Goal: Task Accomplishment & Management: Use online tool/utility

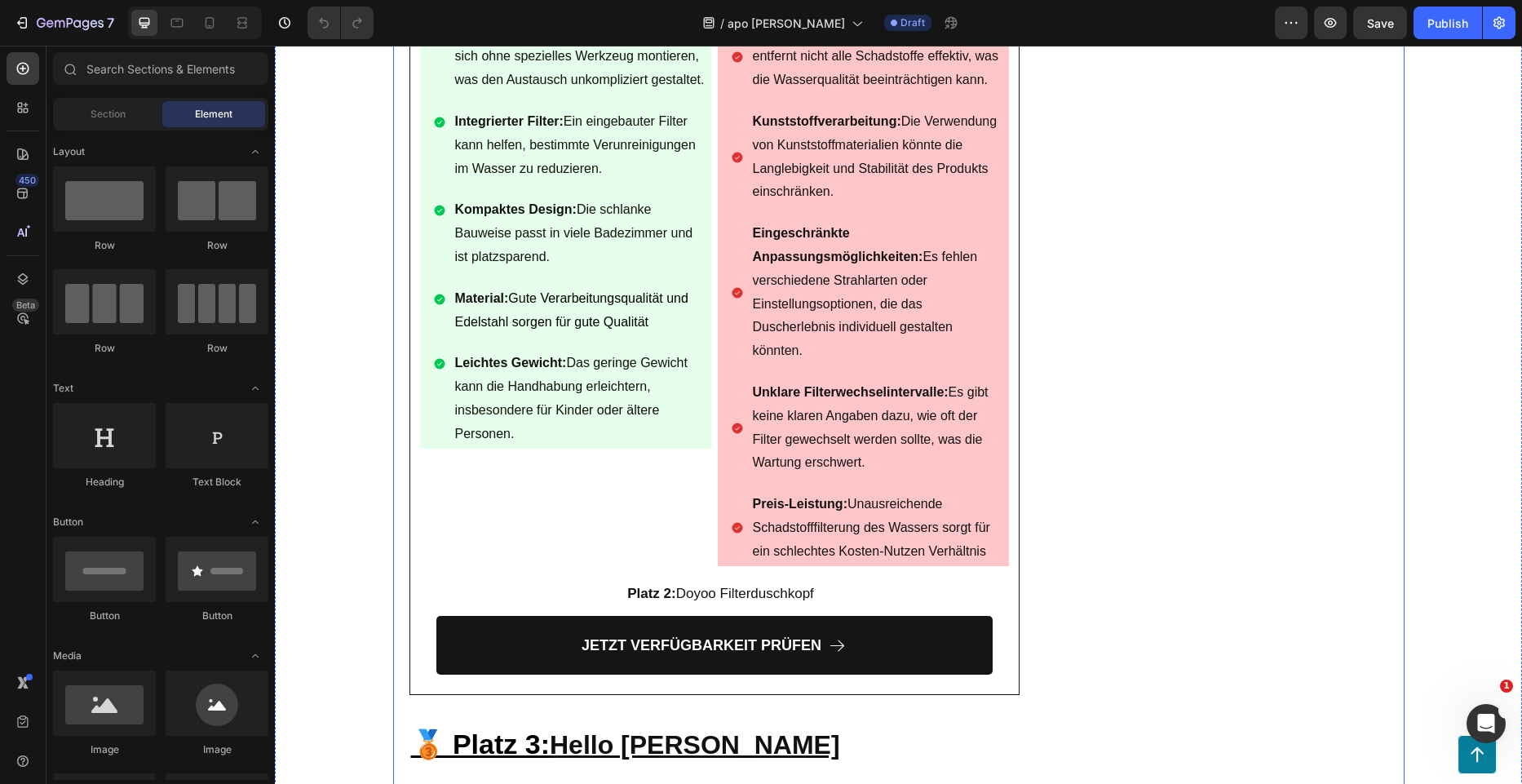
scroll to position [6199, 0]
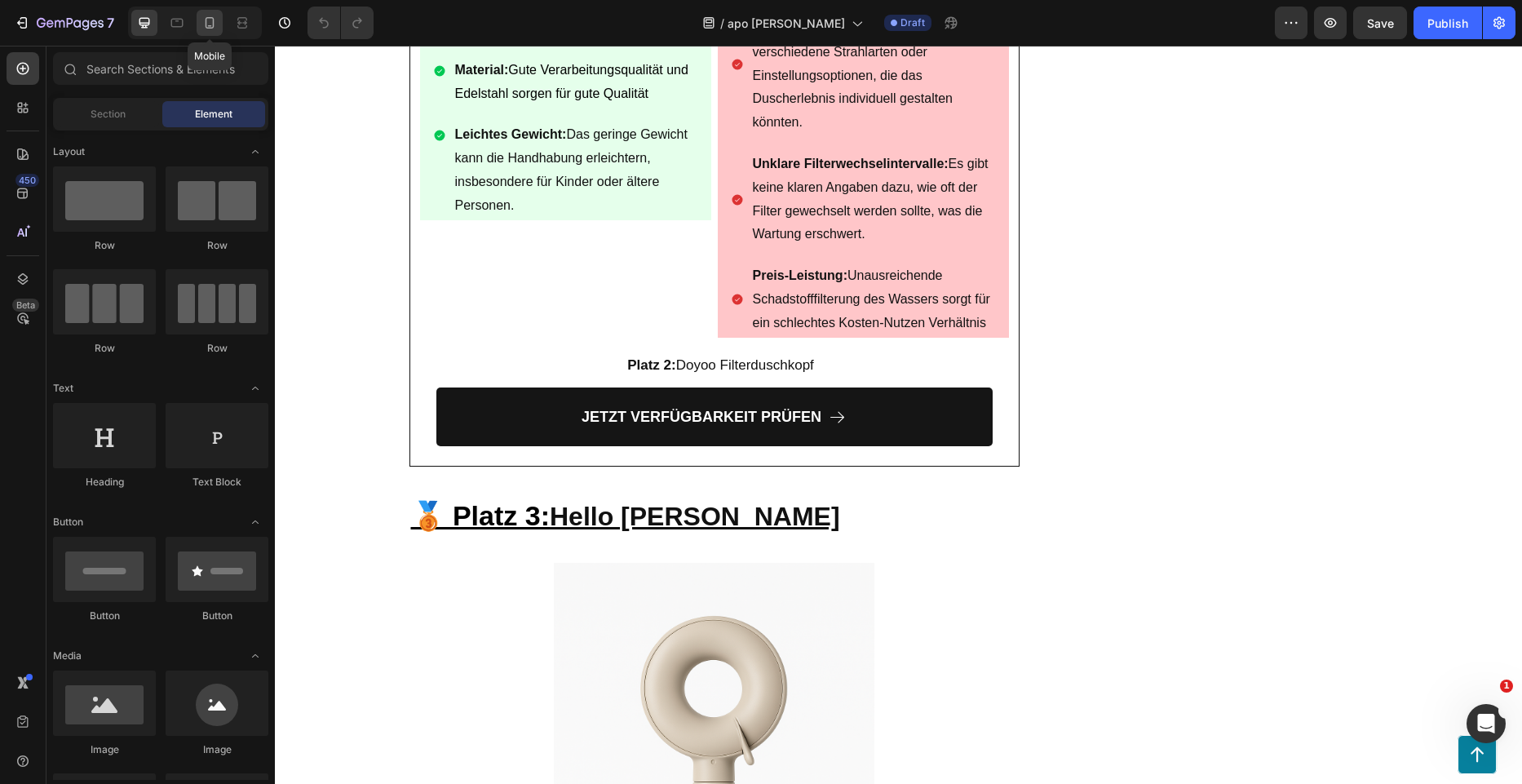
click at [219, 31] on div at bounding box center [210, 23] width 26 height 26
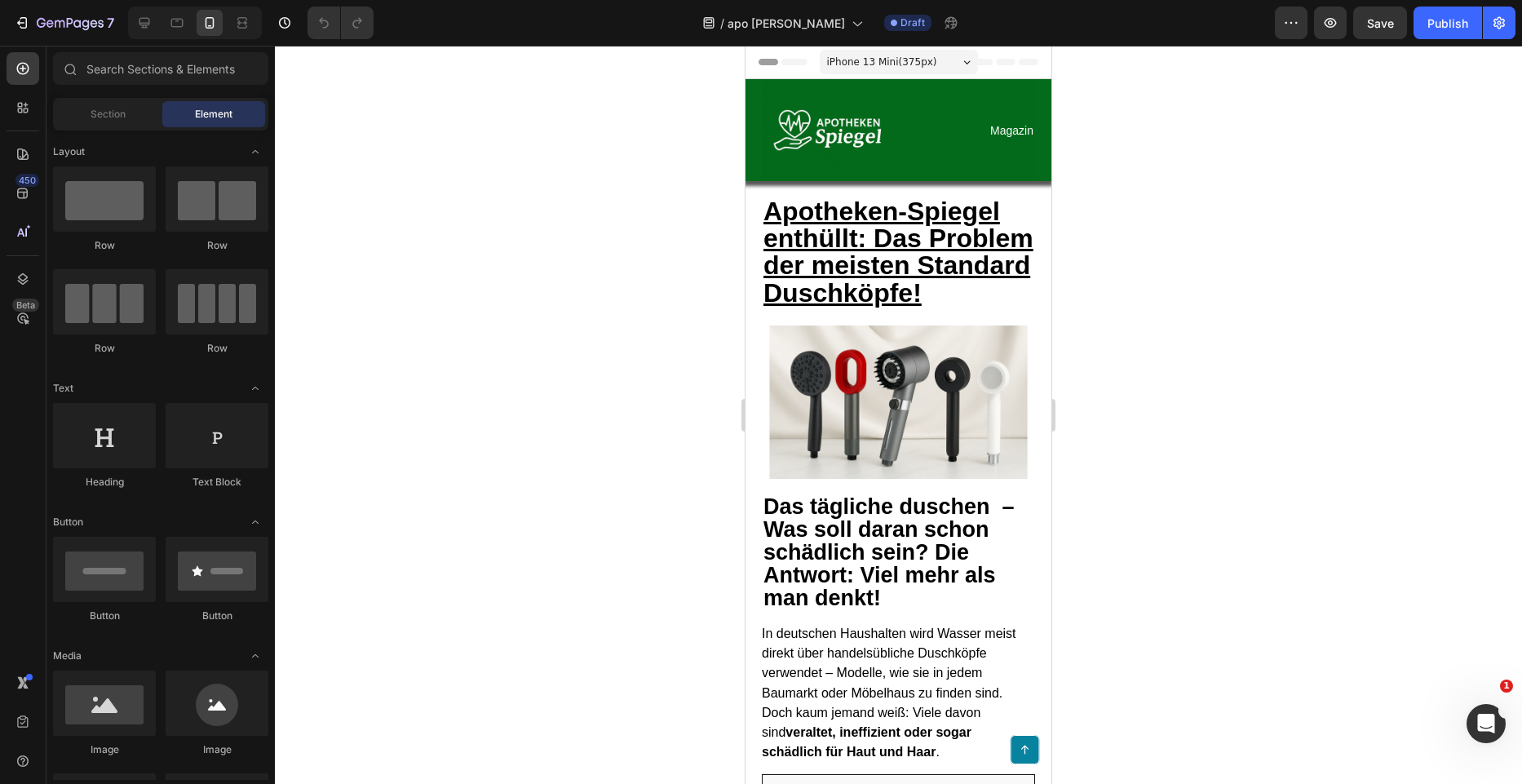
drag, startPoint x: 1051, startPoint y: 331, endPoint x: 1823, endPoint y: 97, distance: 806.7
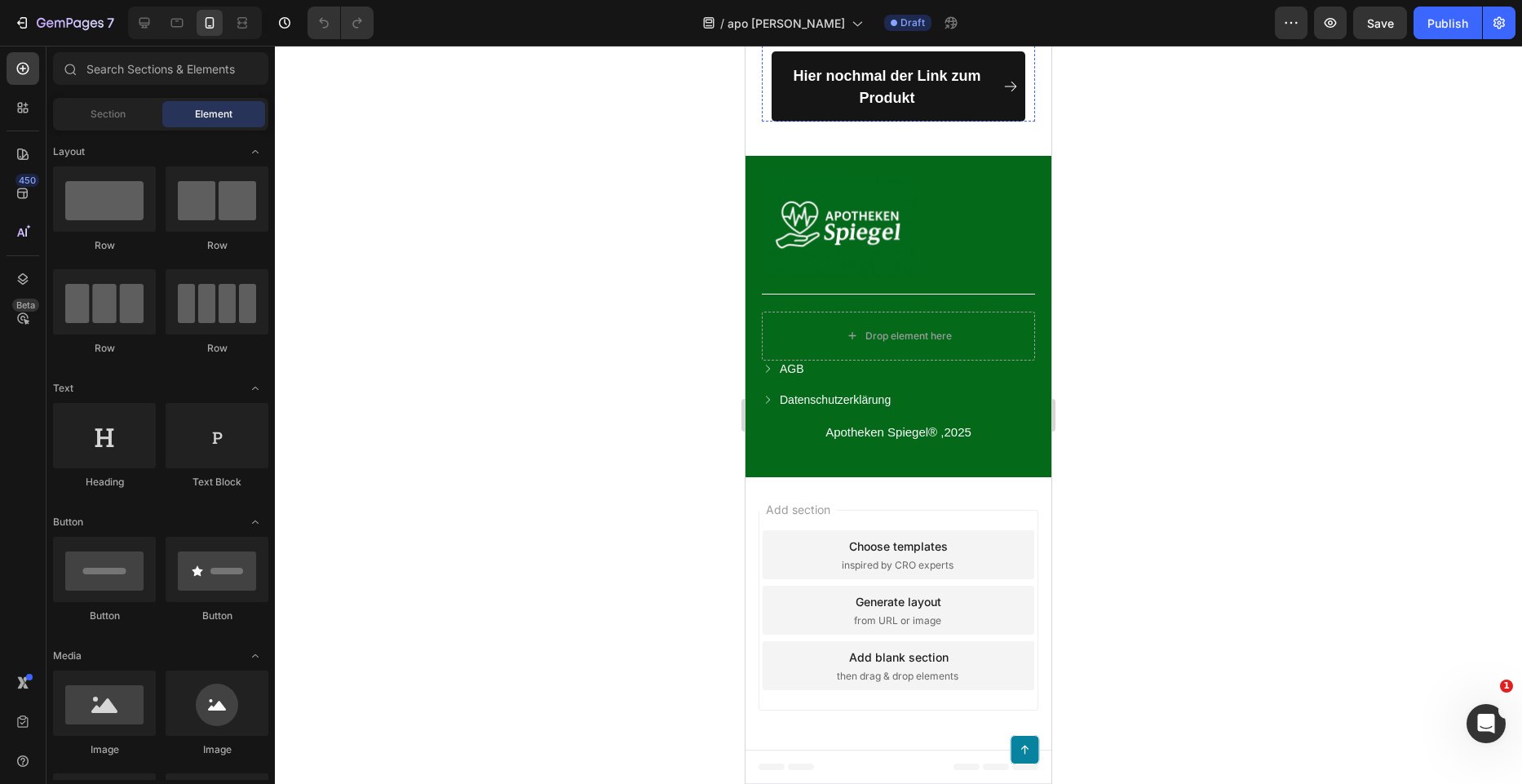
scroll to position [15058, 0]
click at [1383, 36] on button "Save" at bounding box center [1380, 22] width 54 height 32
click at [1450, 30] on div "Publish" at bounding box center [1448, 23] width 40 height 17
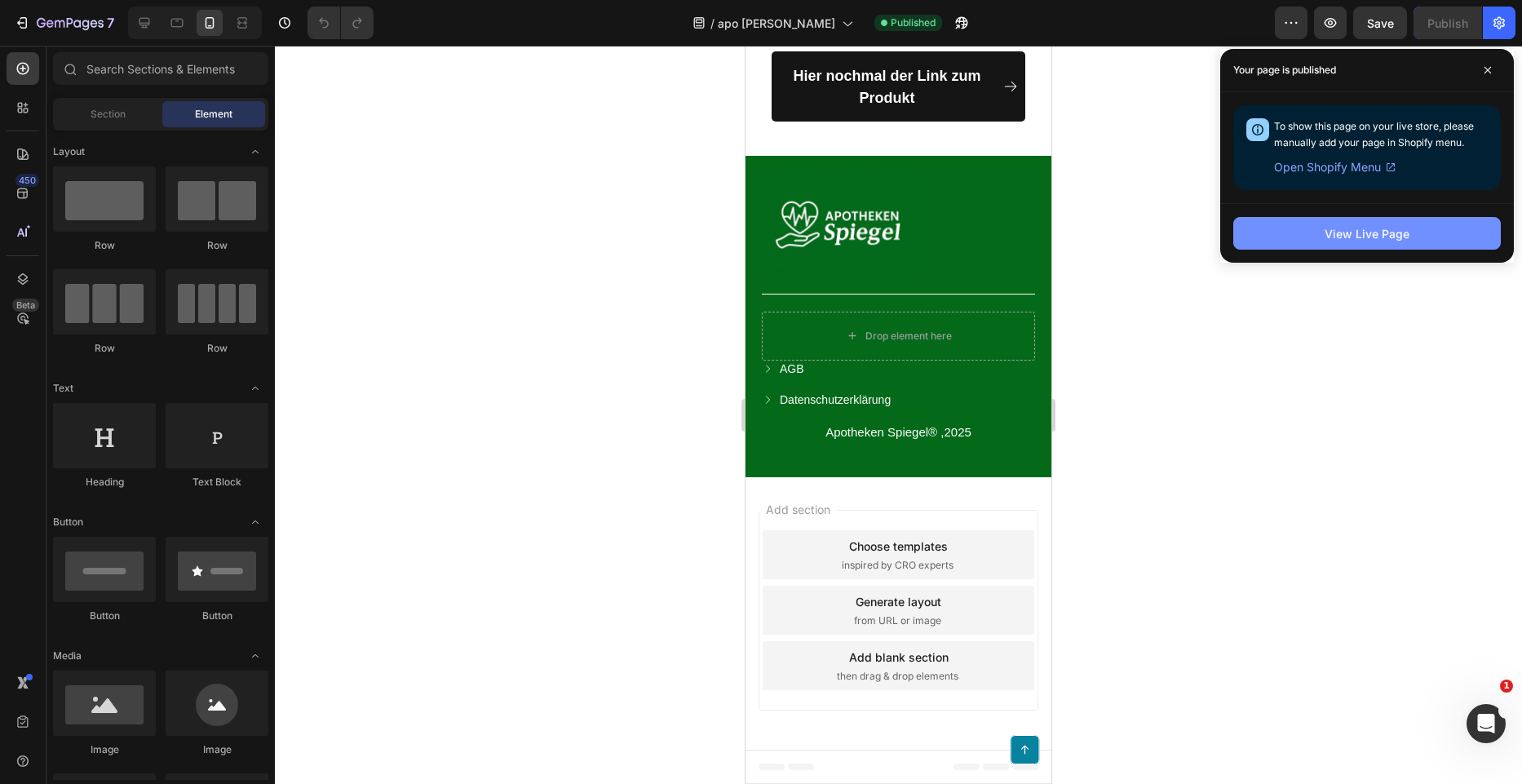
click at [1327, 237] on div "View Live Page" at bounding box center [1367, 234] width 85 height 17
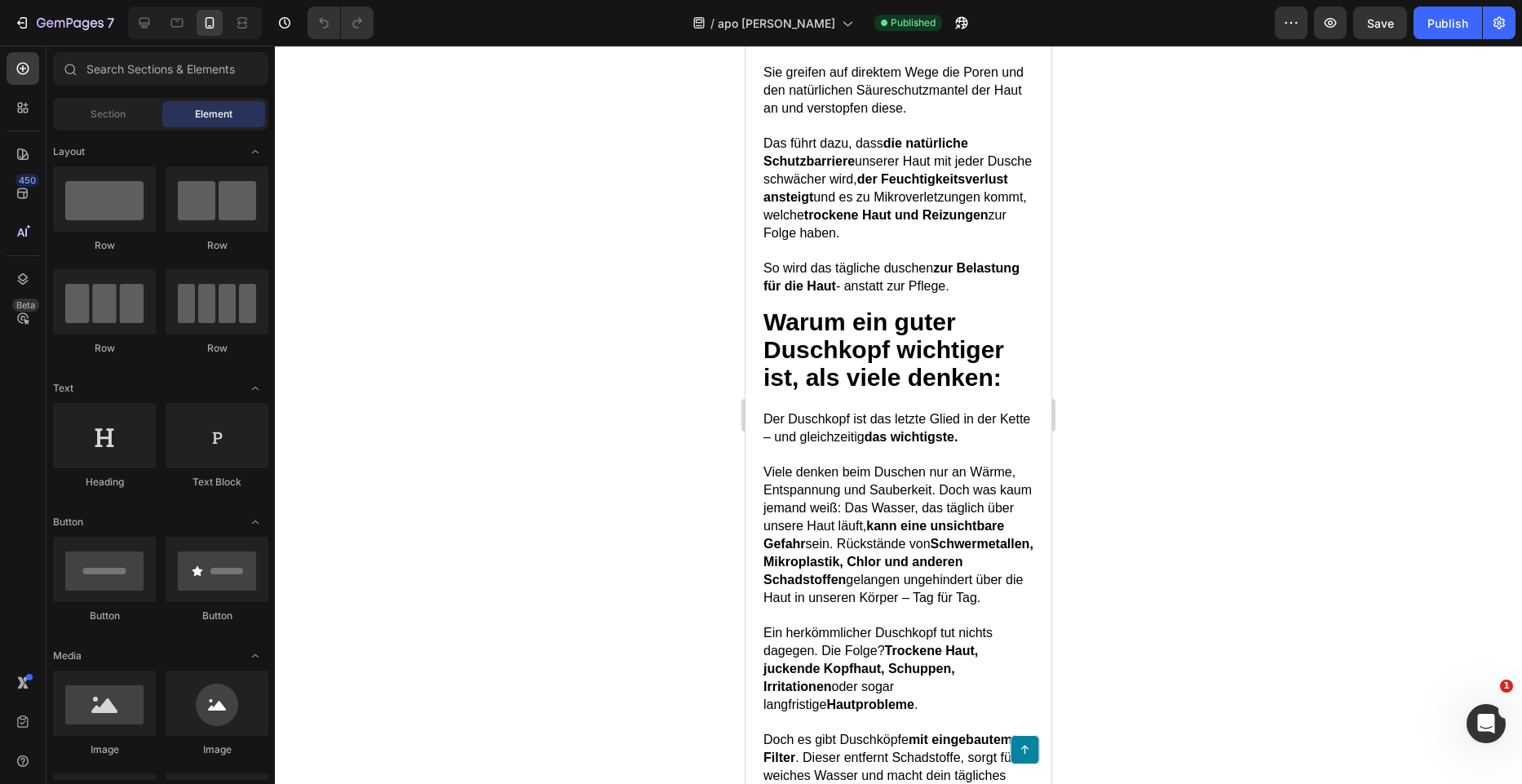
scroll to position [0, 0]
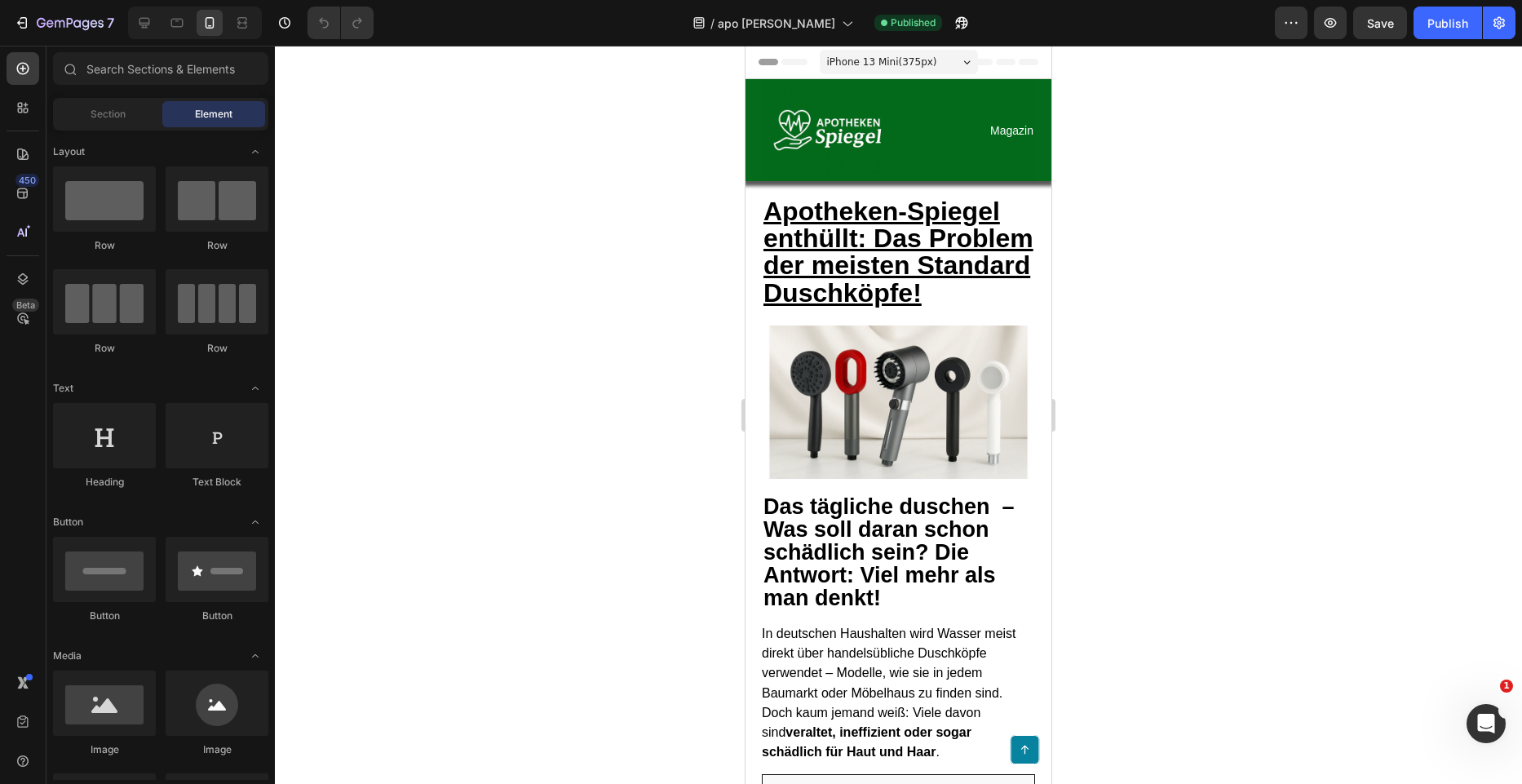
drag, startPoint x: 1044, startPoint y: 677, endPoint x: 1799, endPoint y: 96, distance: 952.7
click at [759, 65] on icon at bounding box center [764, 62] width 12 height 12
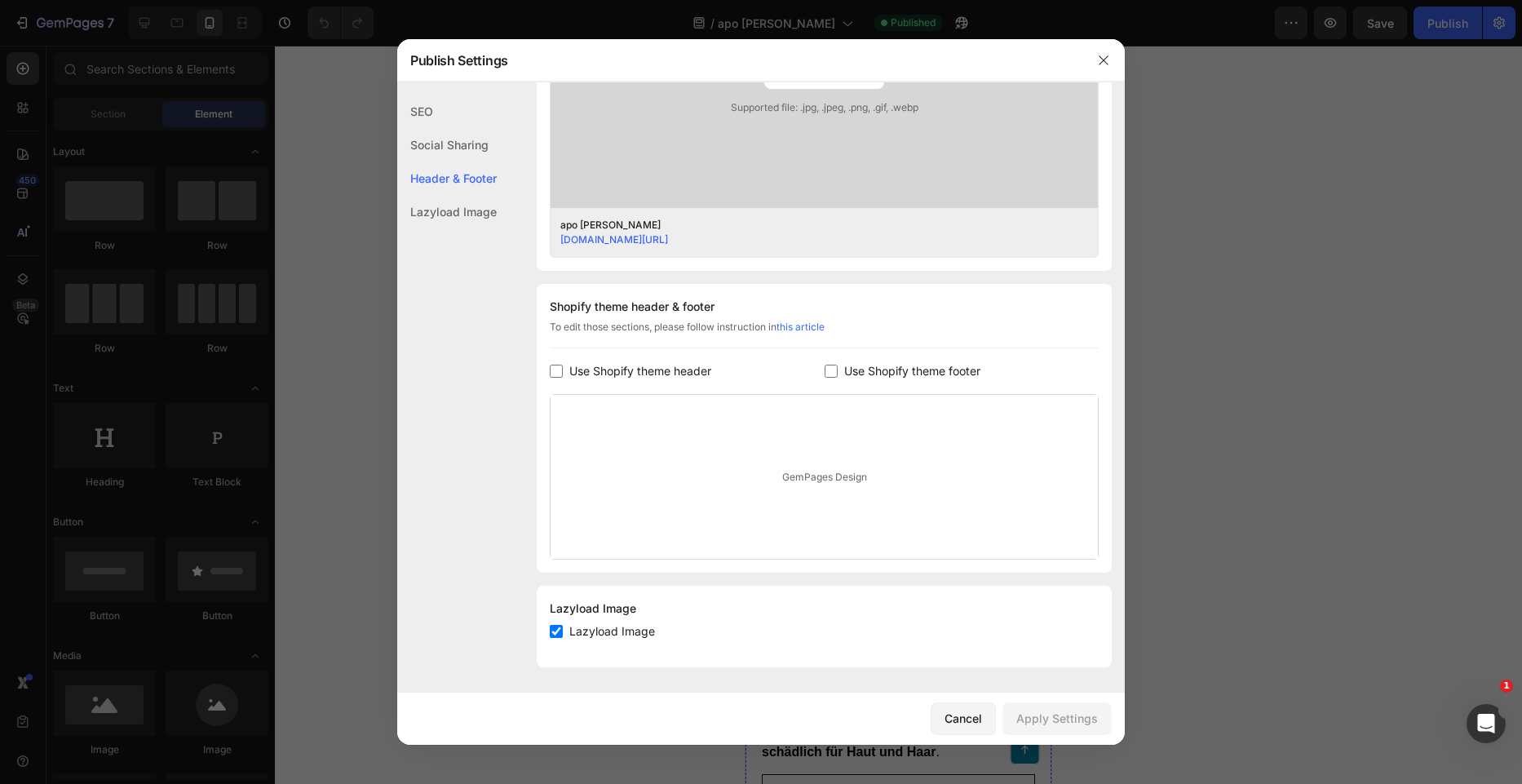
scroll to position [579, 0]
click at [549, 369] on input "checkbox" at bounding box center [556, 370] width 13 height 13
checkbox input "true"
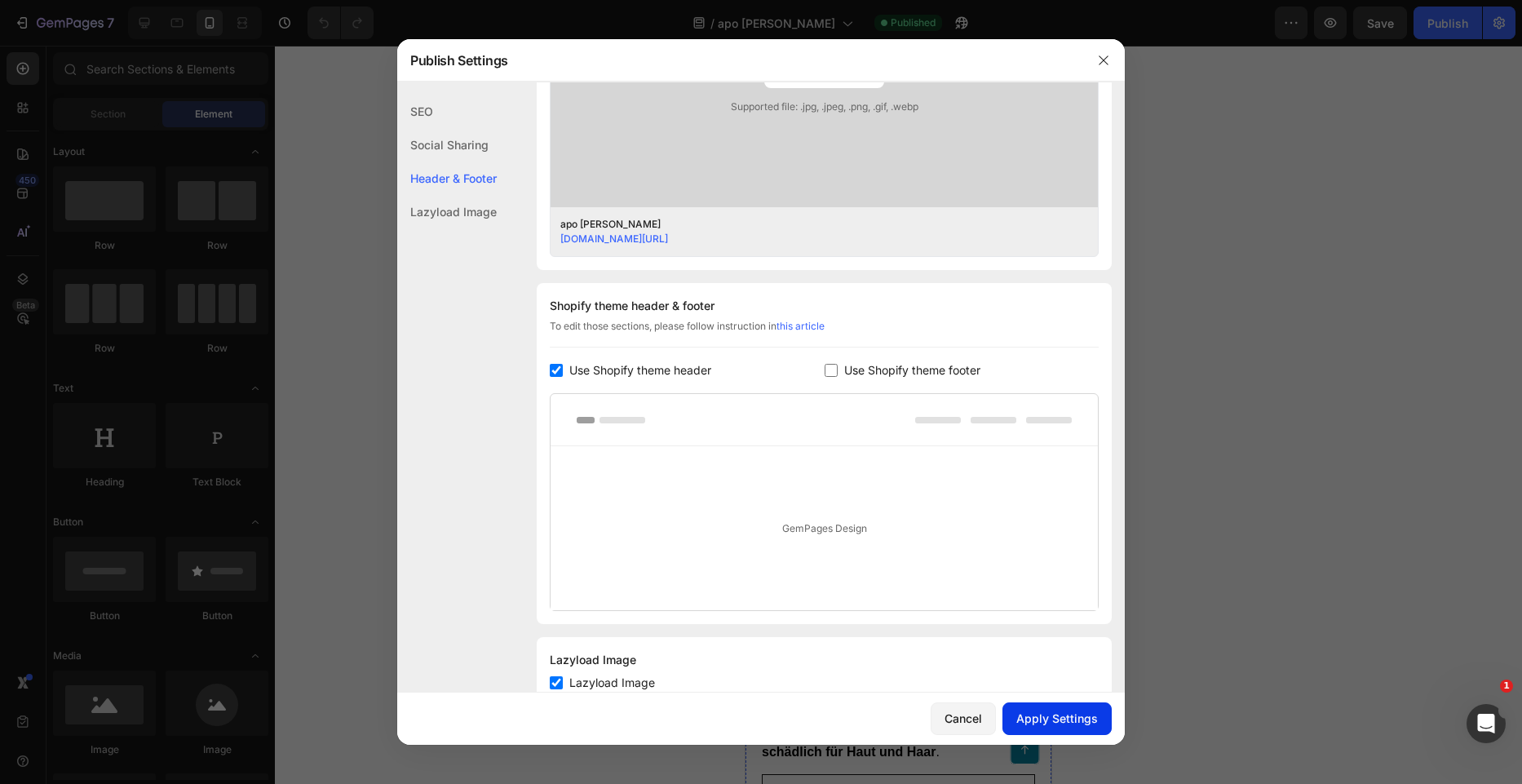
click at [1049, 718] on div "Apply Settings" at bounding box center [1057, 718] width 82 height 17
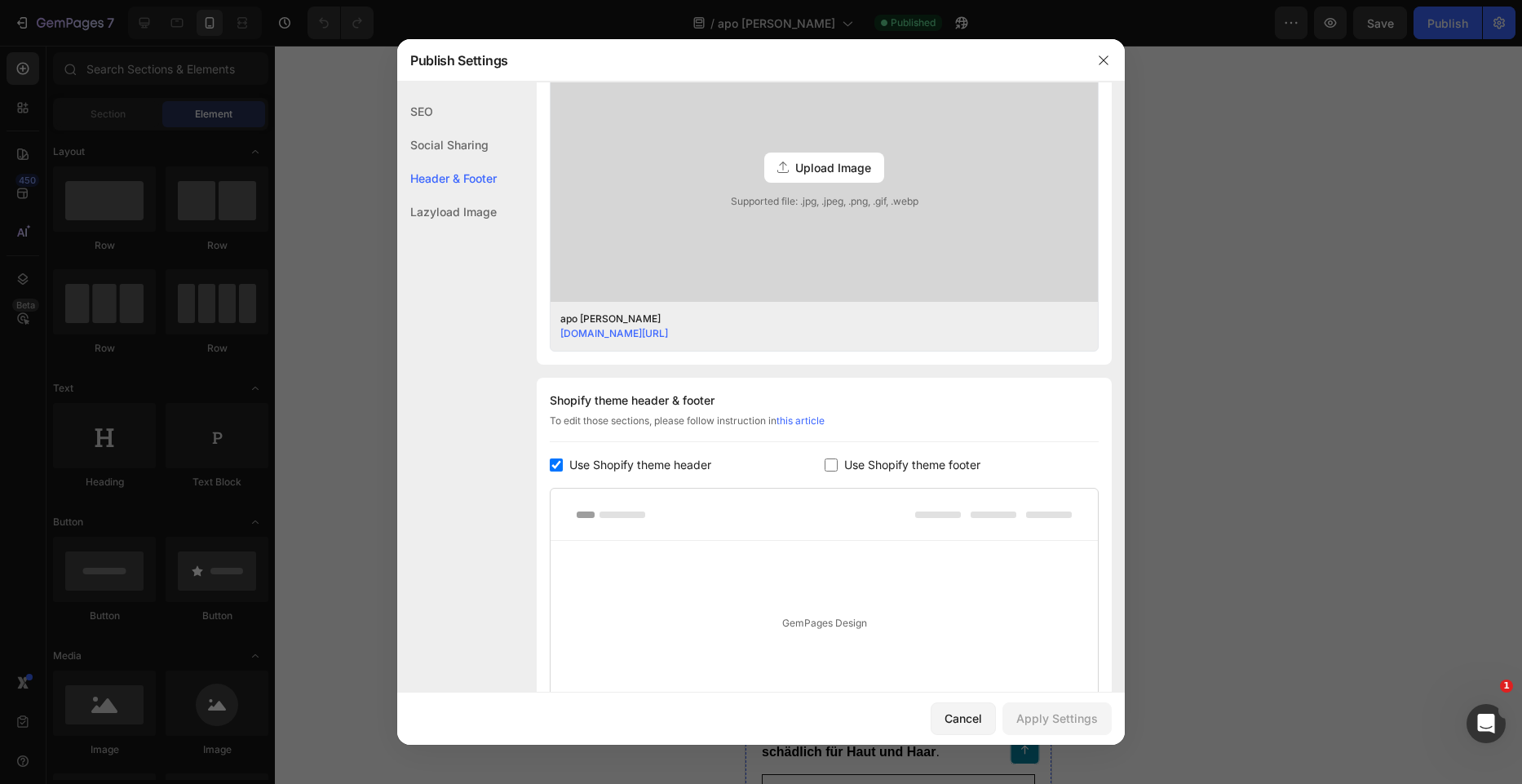
scroll to position [335, 0]
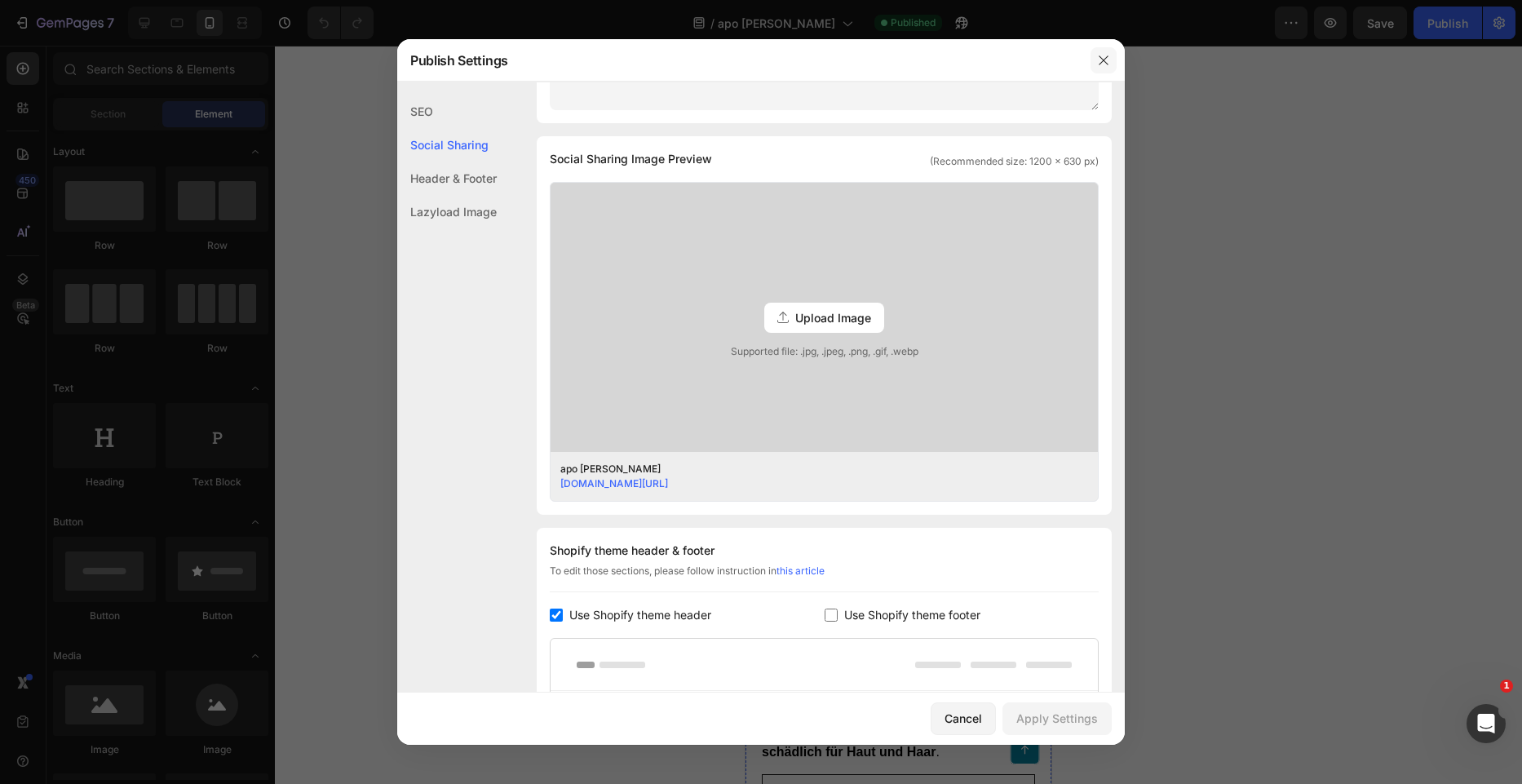
click at [1103, 59] on icon "button" at bounding box center [1103, 59] width 9 height 9
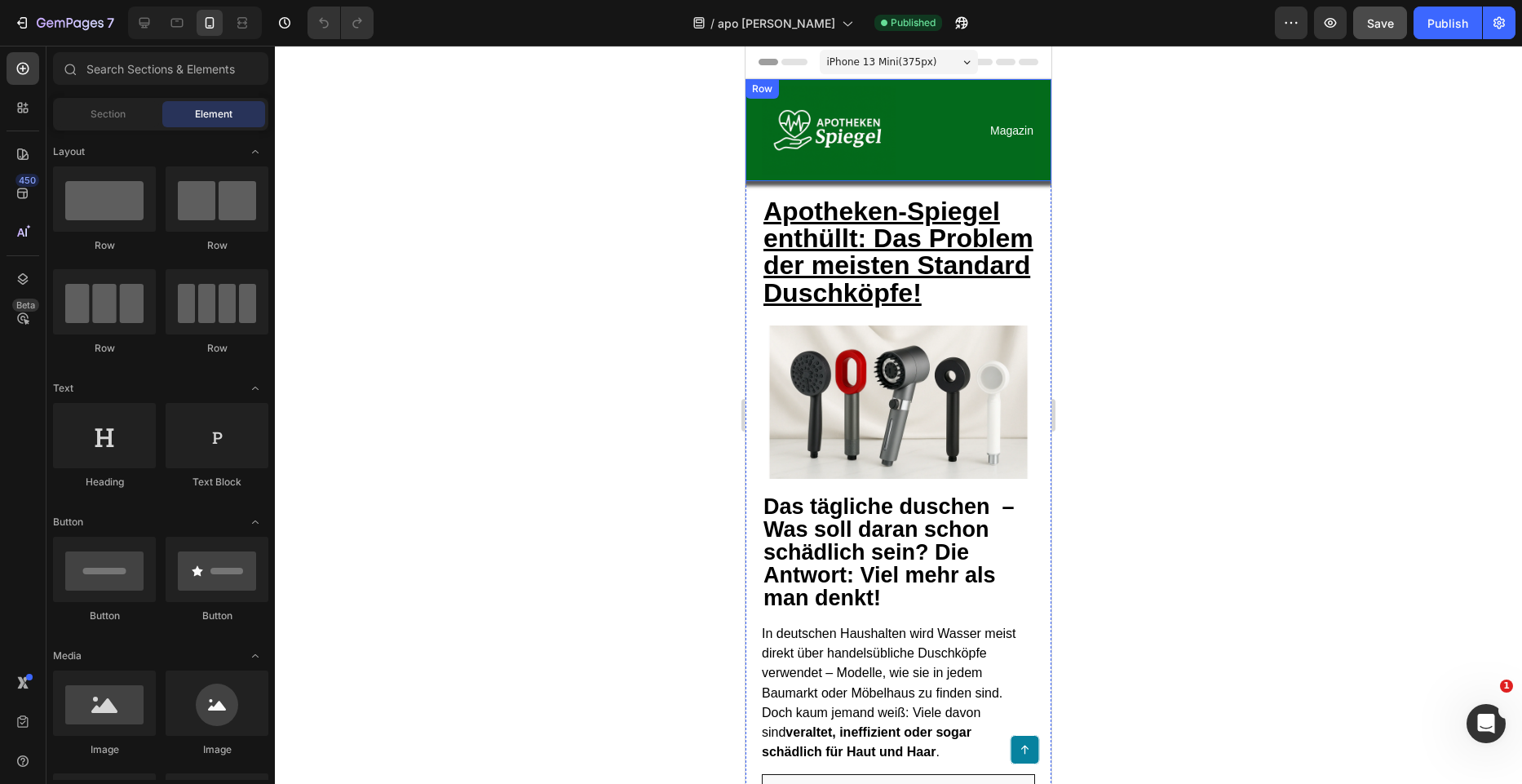
click at [1384, 30] on span "Save" at bounding box center [1381, 23] width 27 height 14
click at [1440, 32] on button "Publish" at bounding box center [1448, 22] width 69 height 32
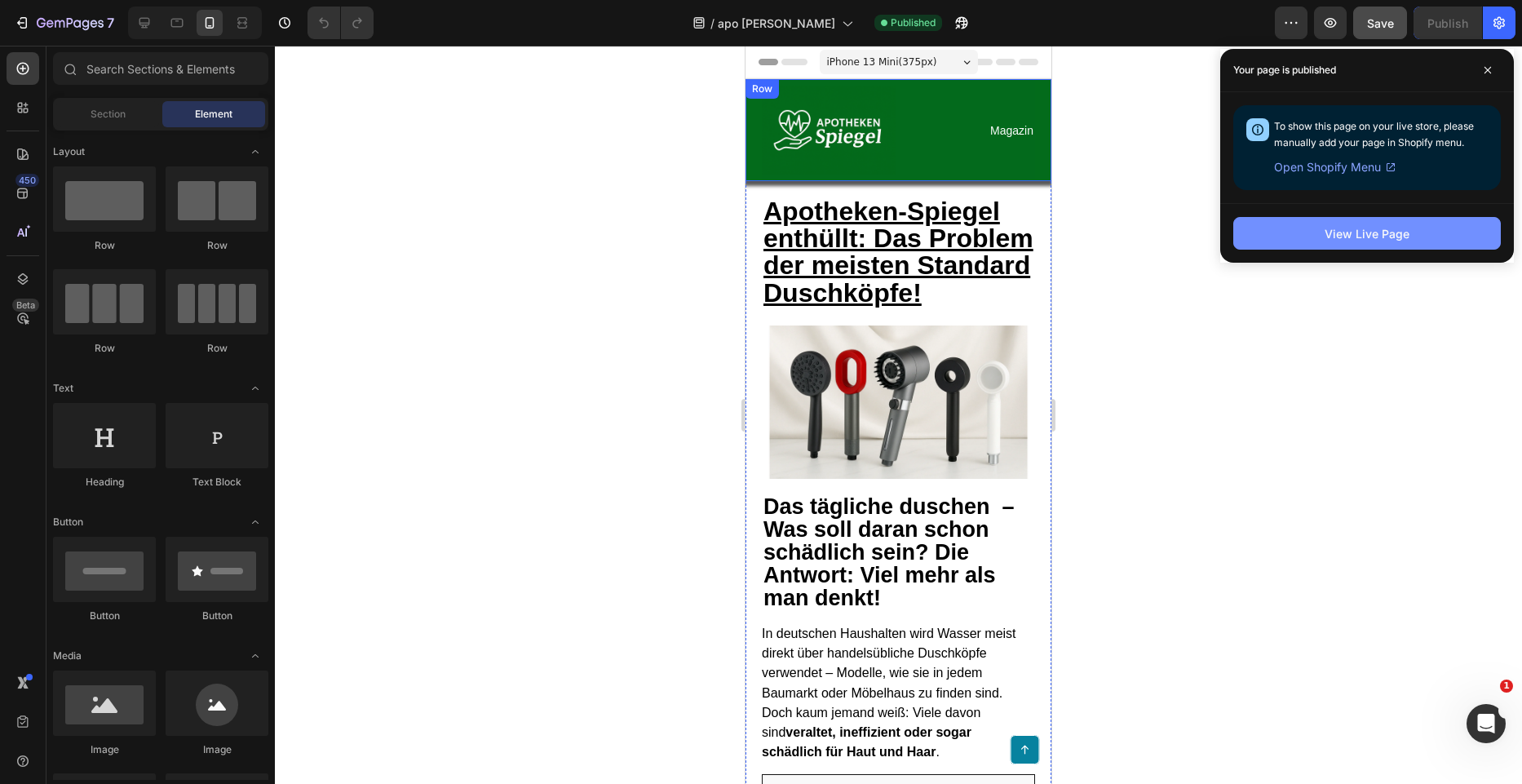
click at [1364, 241] on div "View Live Page" at bounding box center [1367, 234] width 85 height 17
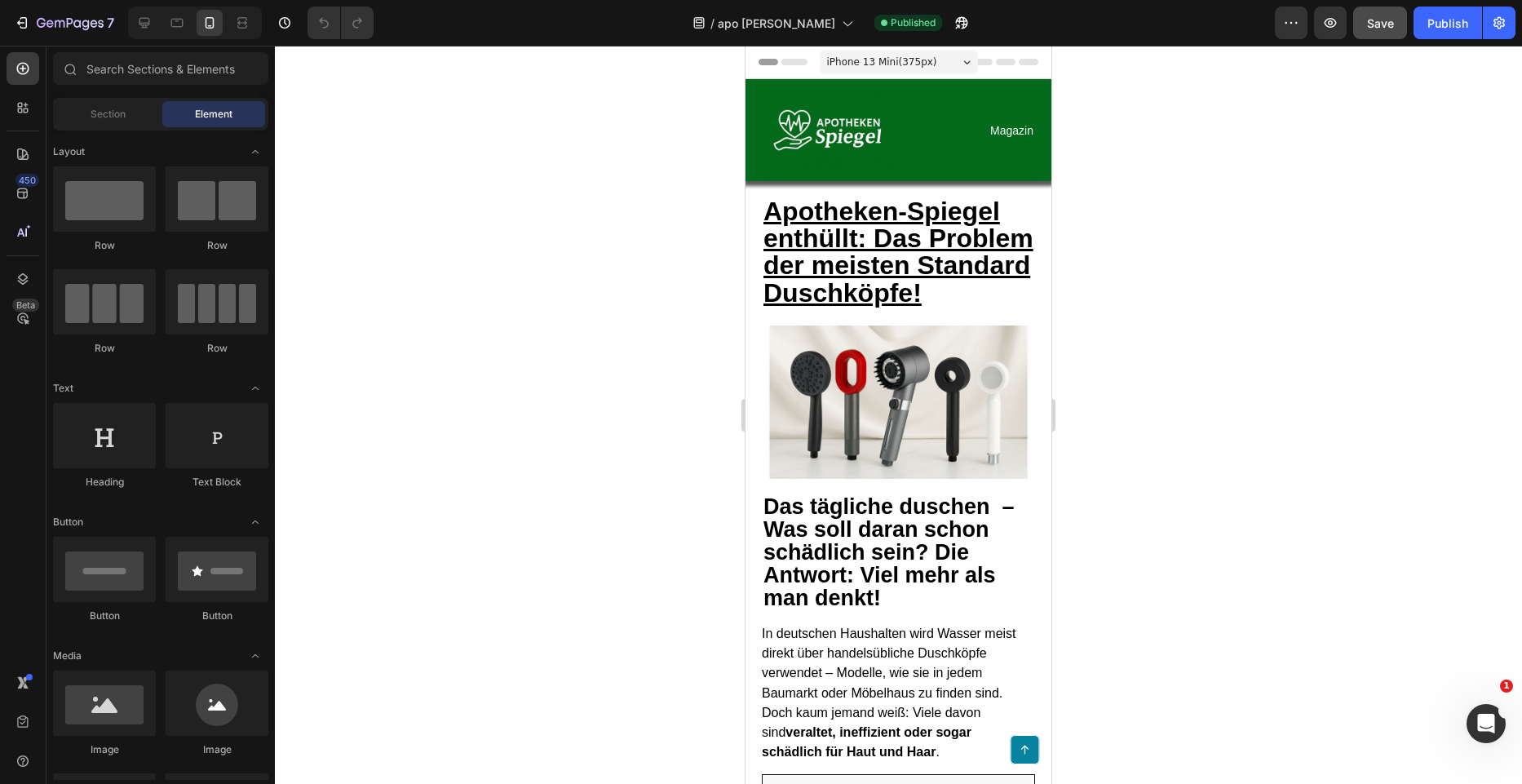
click at [759, 60] on icon at bounding box center [764, 62] width 12 height 12
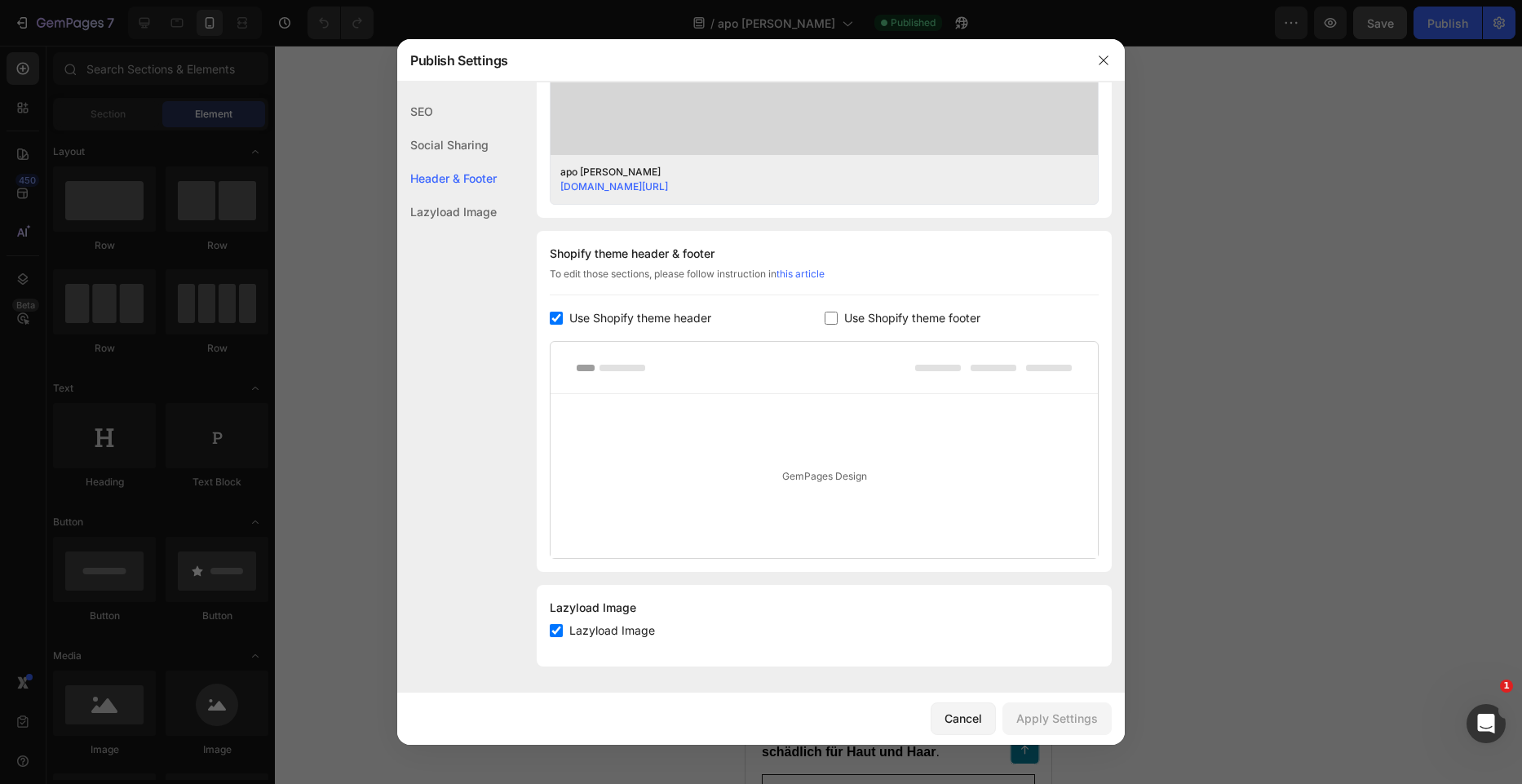
click at [566, 320] on label "Use Shopify theme header" at bounding box center [637, 318] width 149 height 20
checkbox input "false"
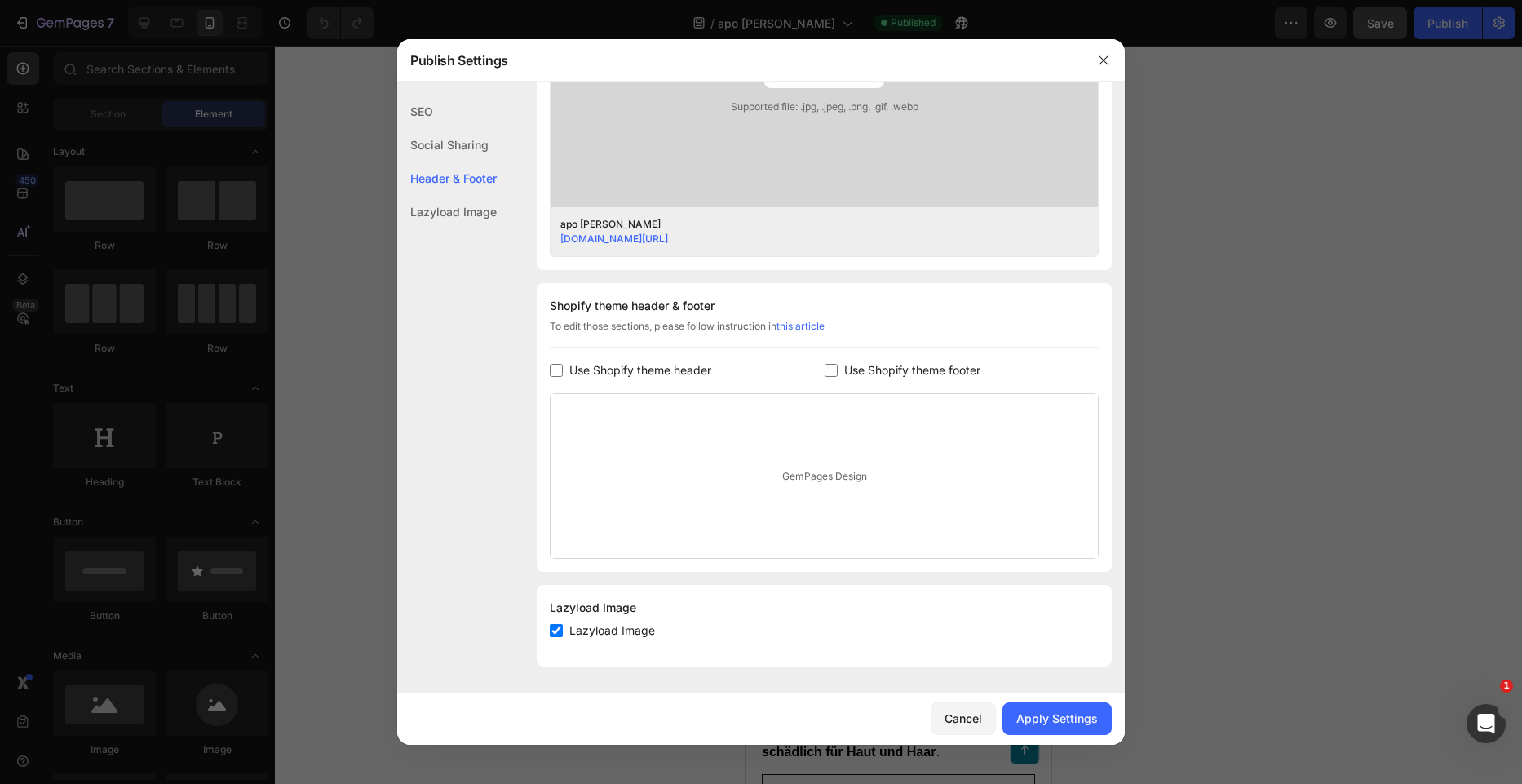
scroll to position [579, 0]
click at [1080, 710] on div "Apply Settings" at bounding box center [1057, 718] width 82 height 17
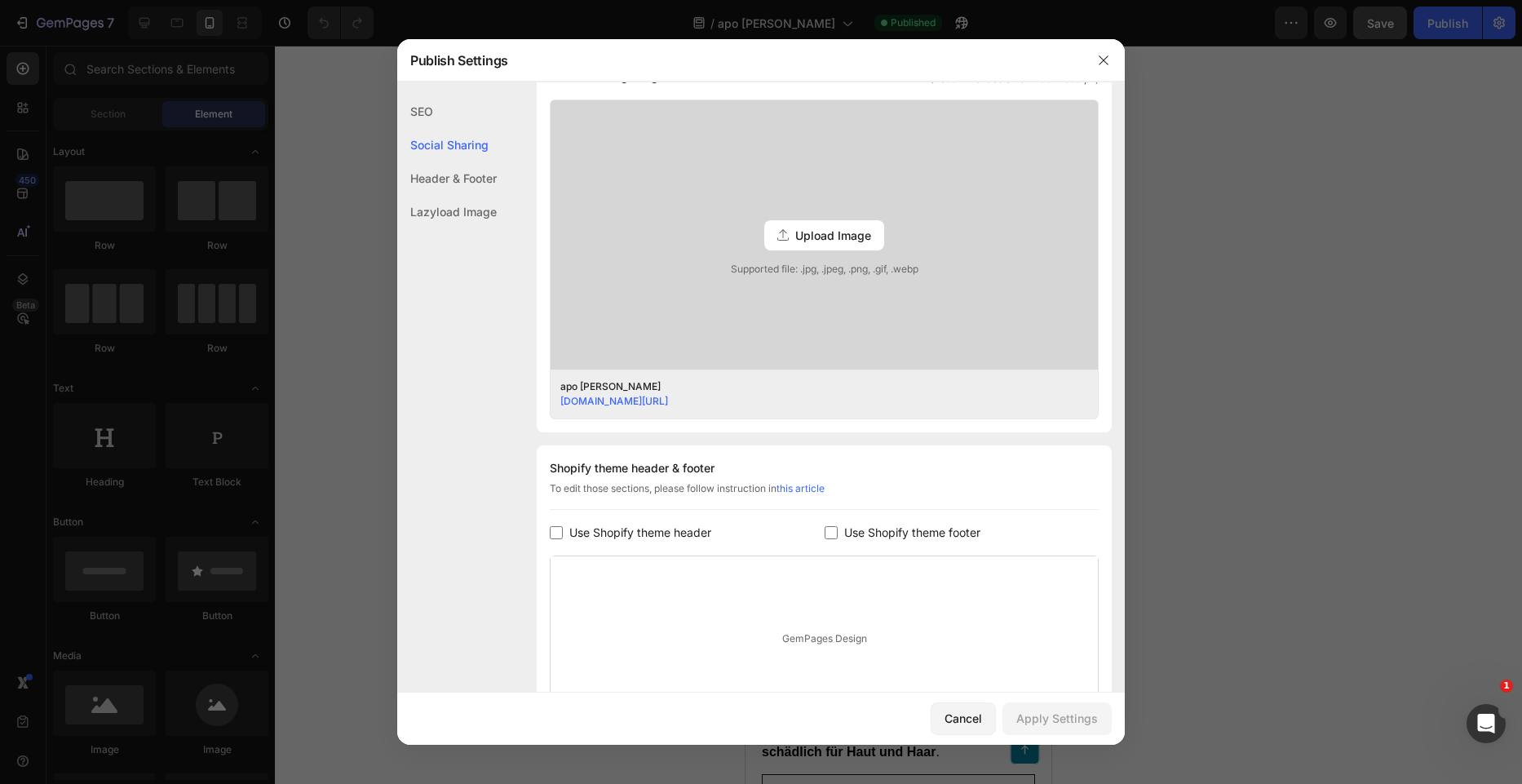
scroll to position [416, 0]
click at [1109, 59] on icon "button" at bounding box center [1104, 60] width 13 height 13
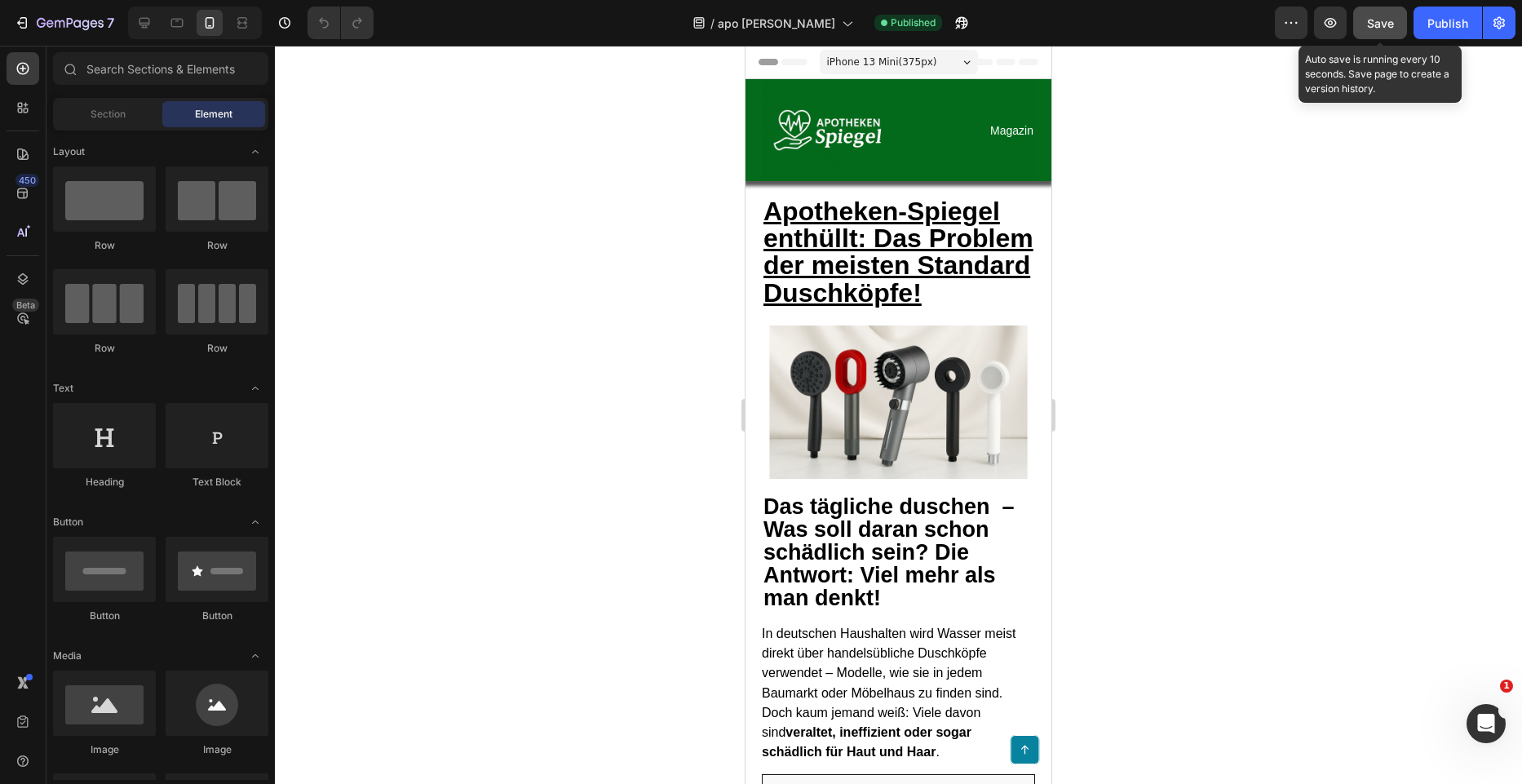
click at [1382, 7] on button "Save" at bounding box center [1380, 22] width 54 height 32
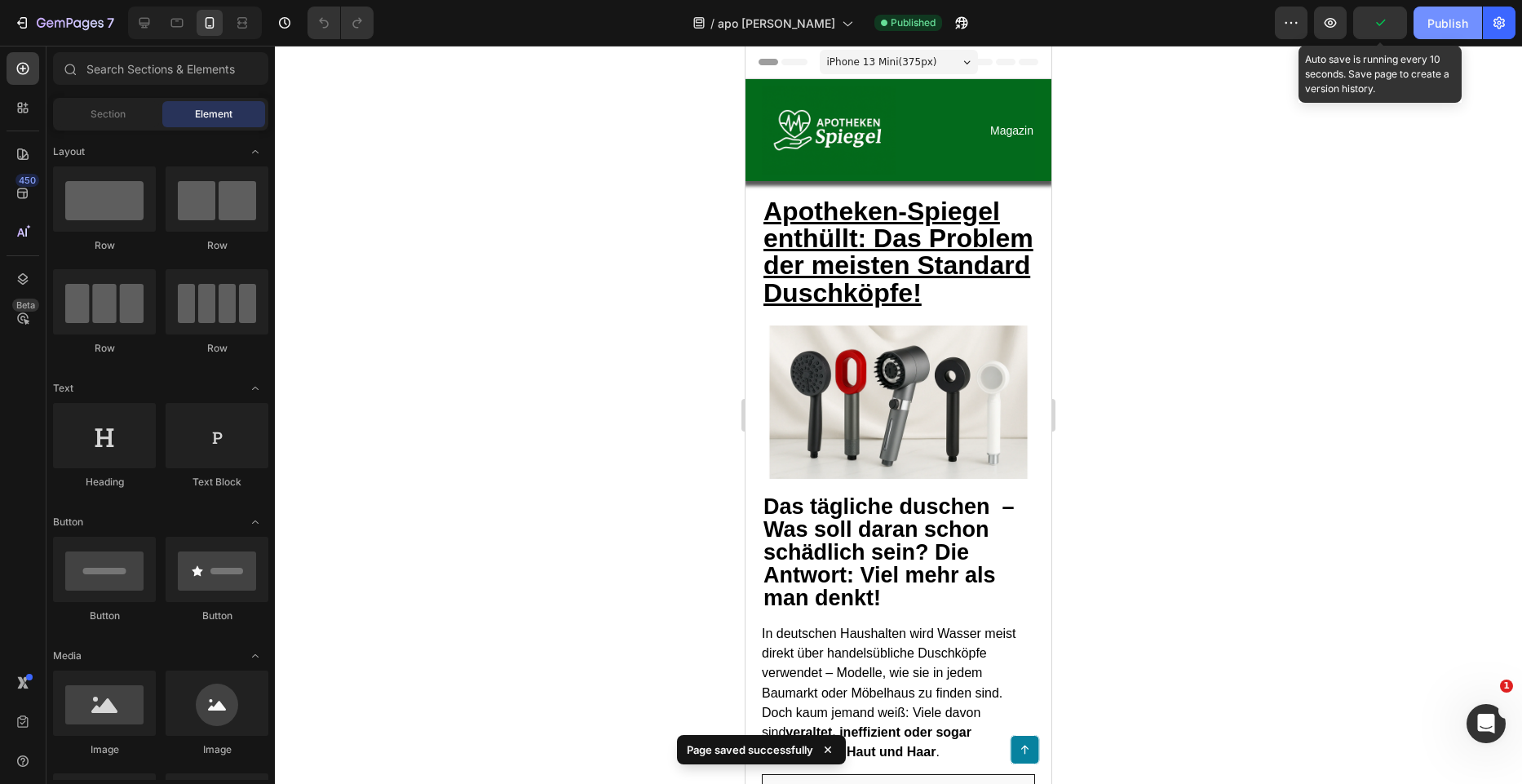
click at [1434, 26] on div "Publish" at bounding box center [1448, 23] width 40 height 17
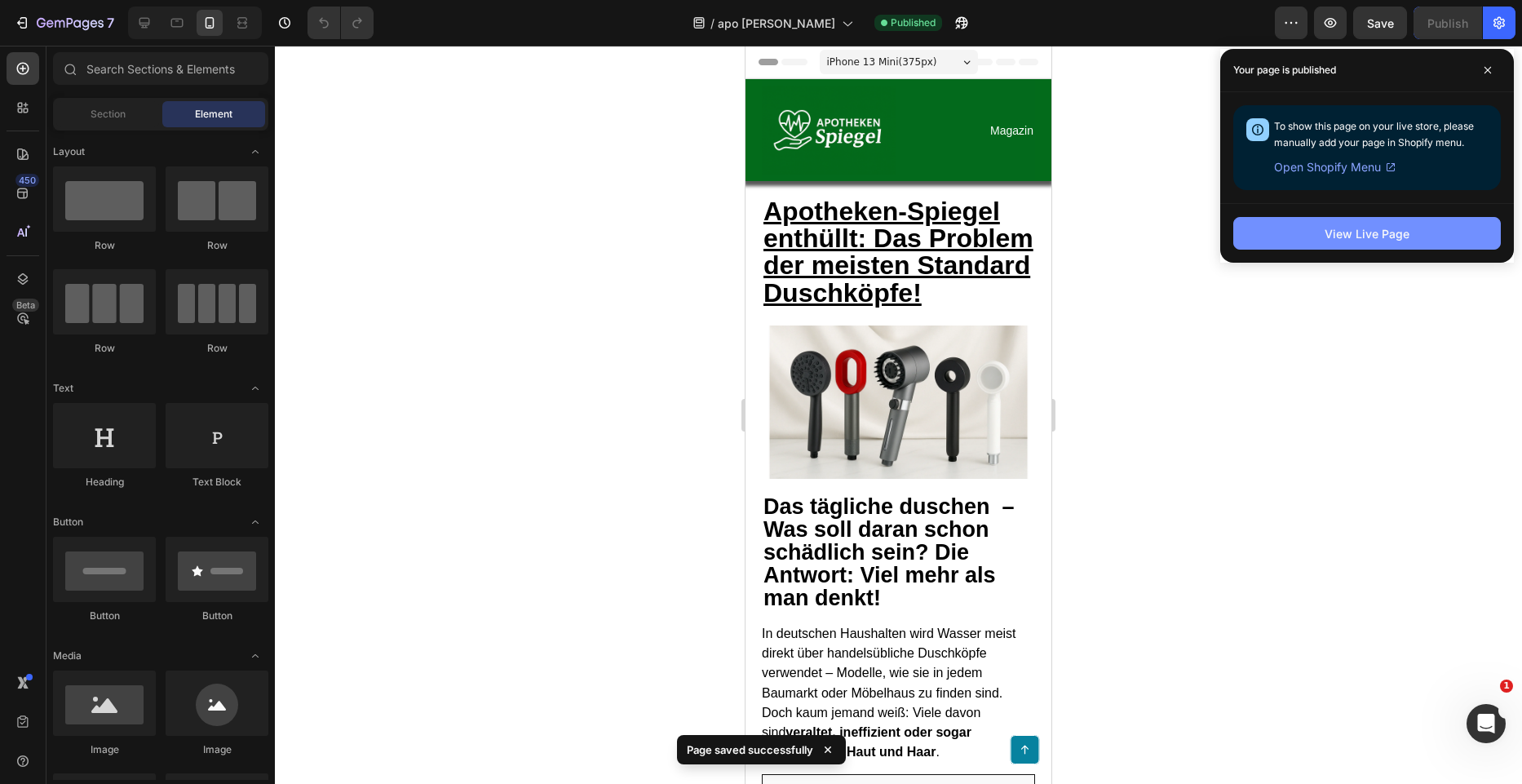
click at [1334, 226] on div "View Live Page" at bounding box center [1367, 234] width 85 height 17
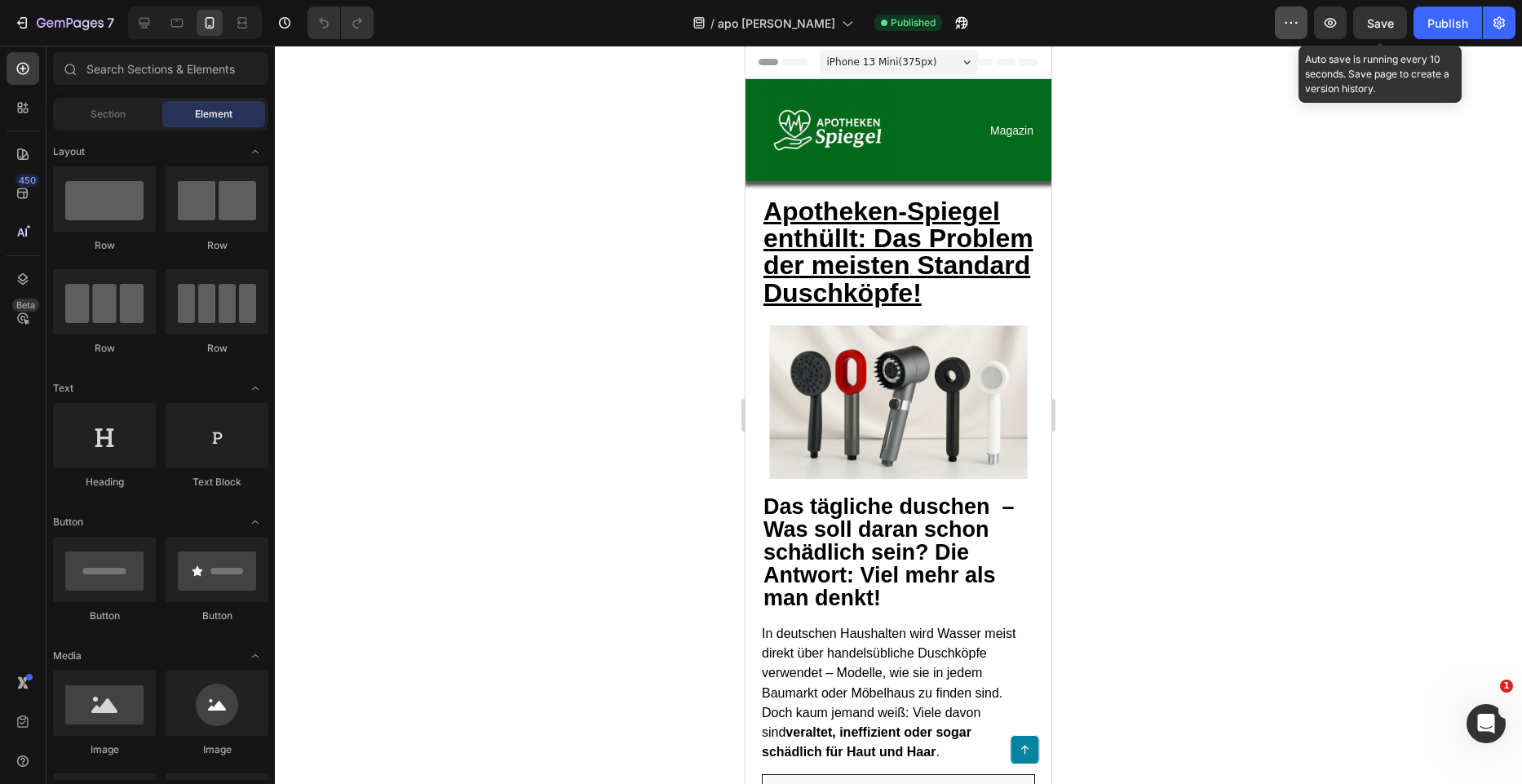
drag, startPoint x: 1387, startPoint y: 20, endPoint x: 1291, endPoint y: 36, distance: 97.3
click at [1386, 20] on span "Save" at bounding box center [1381, 23] width 27 height 14
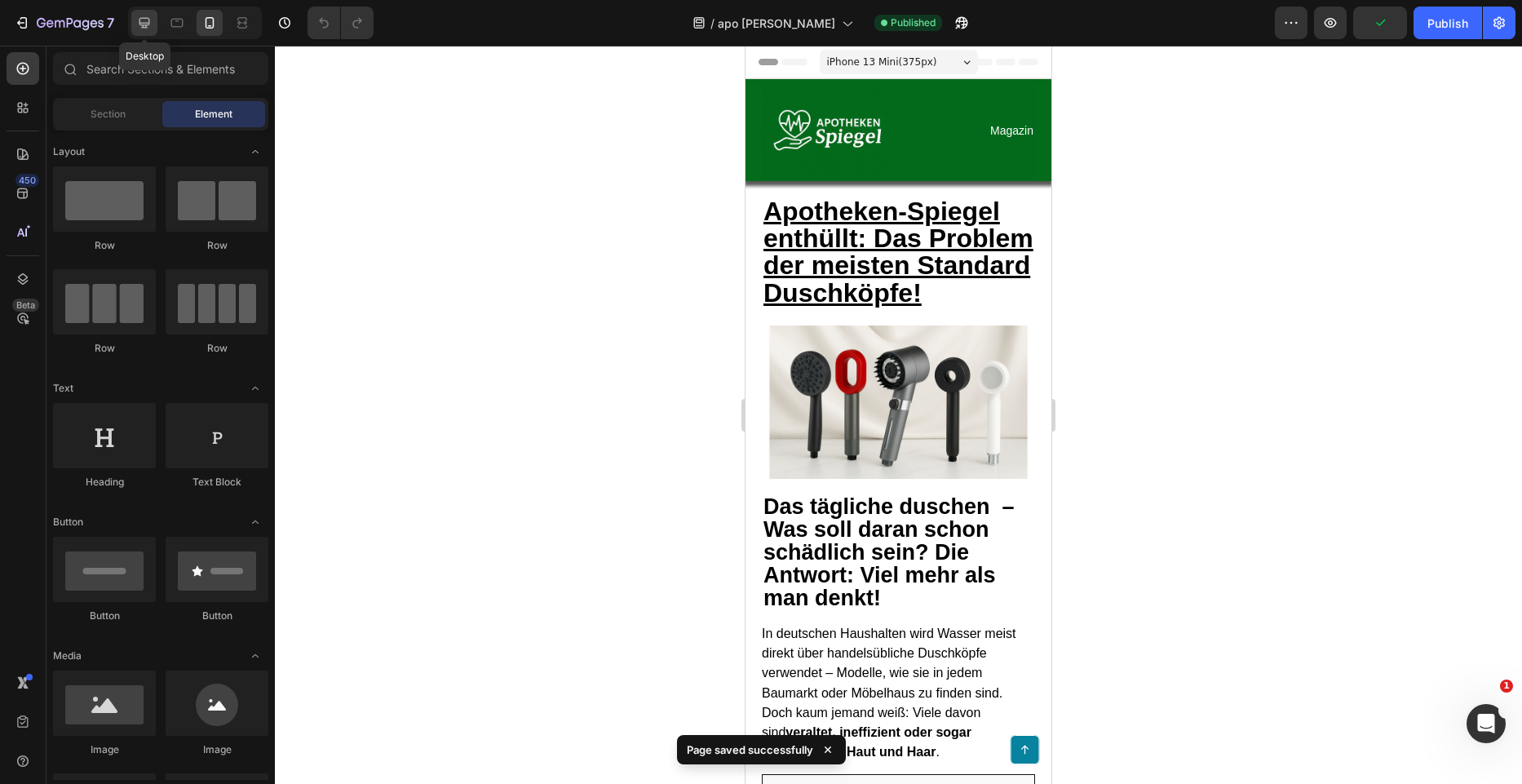
click at [147, 22] on icon at bounding box center [145, 23] width 17 height 17
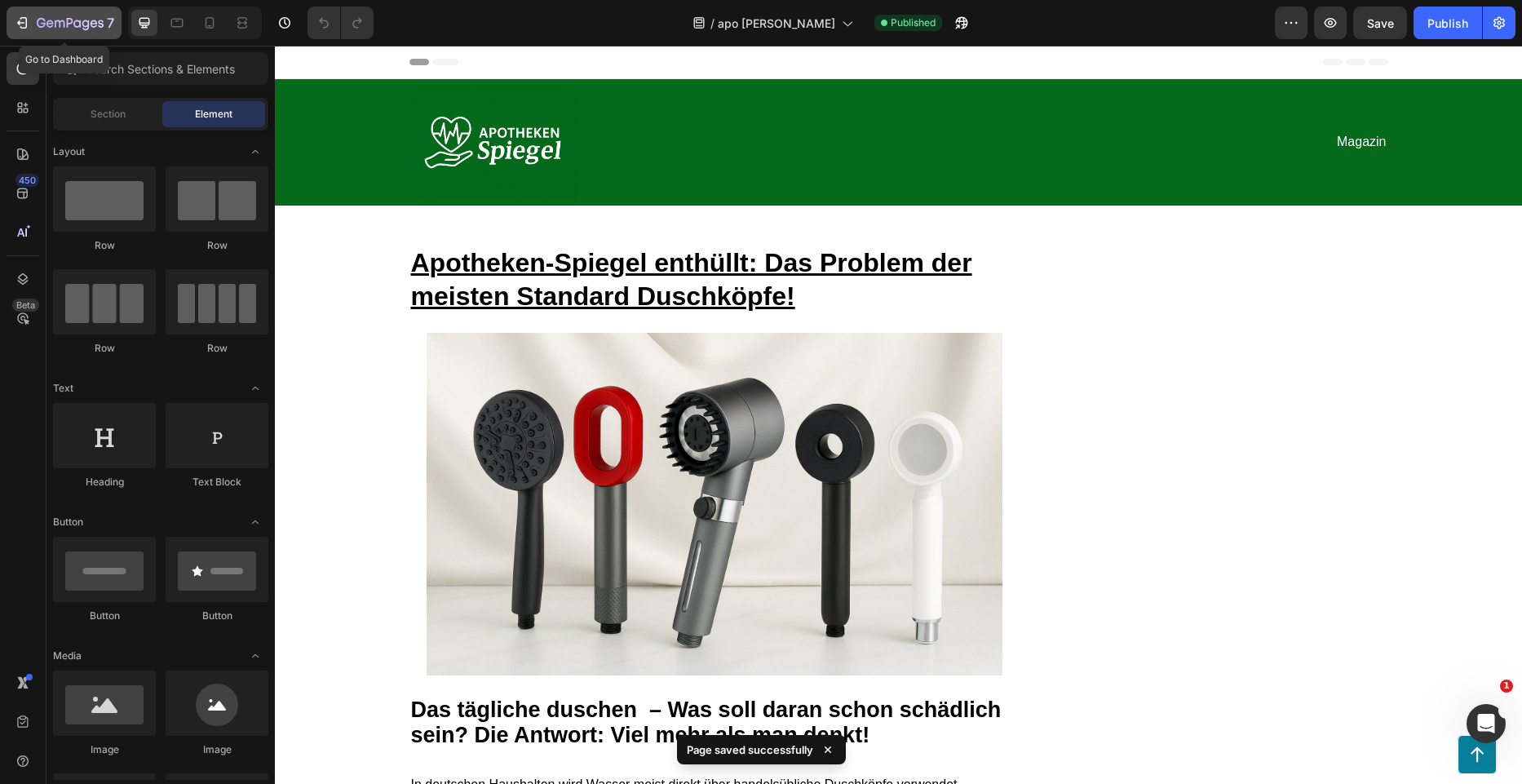
click at [21, 12] on button "7" at bounding box center [64, 22] width 115 height 32
